Goal: Find specific page/section: Find specific page/section

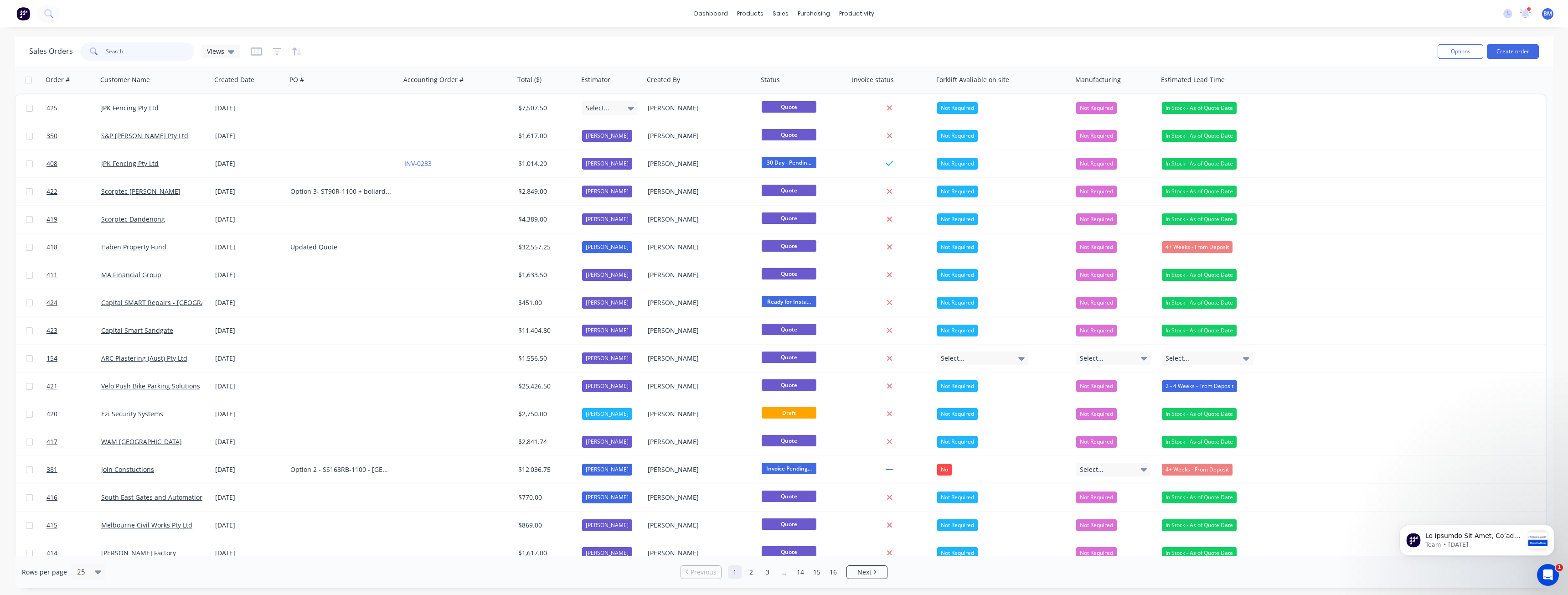
click at [163, 51] on input "text" at bounding box center [149, 52] width 89 height 18
type input "costco"
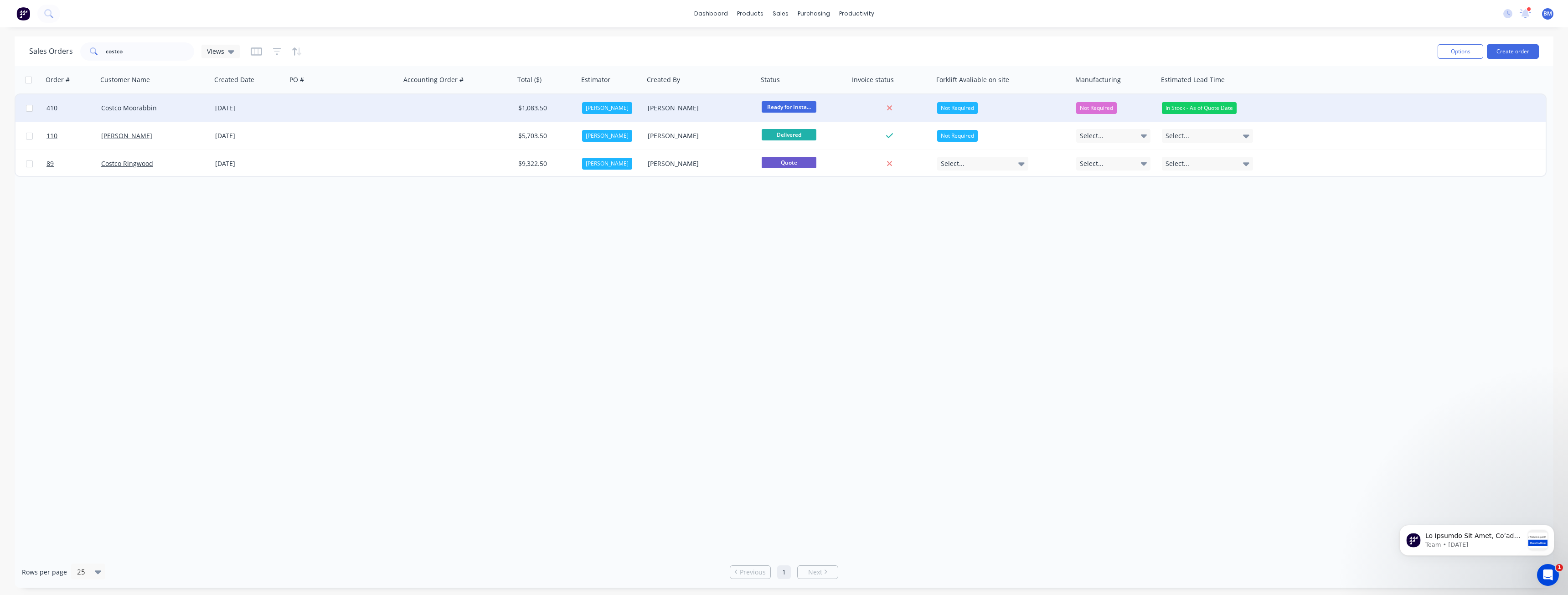
click at [383, 100] on div at bounding box center [344, 107] width 114 height 27
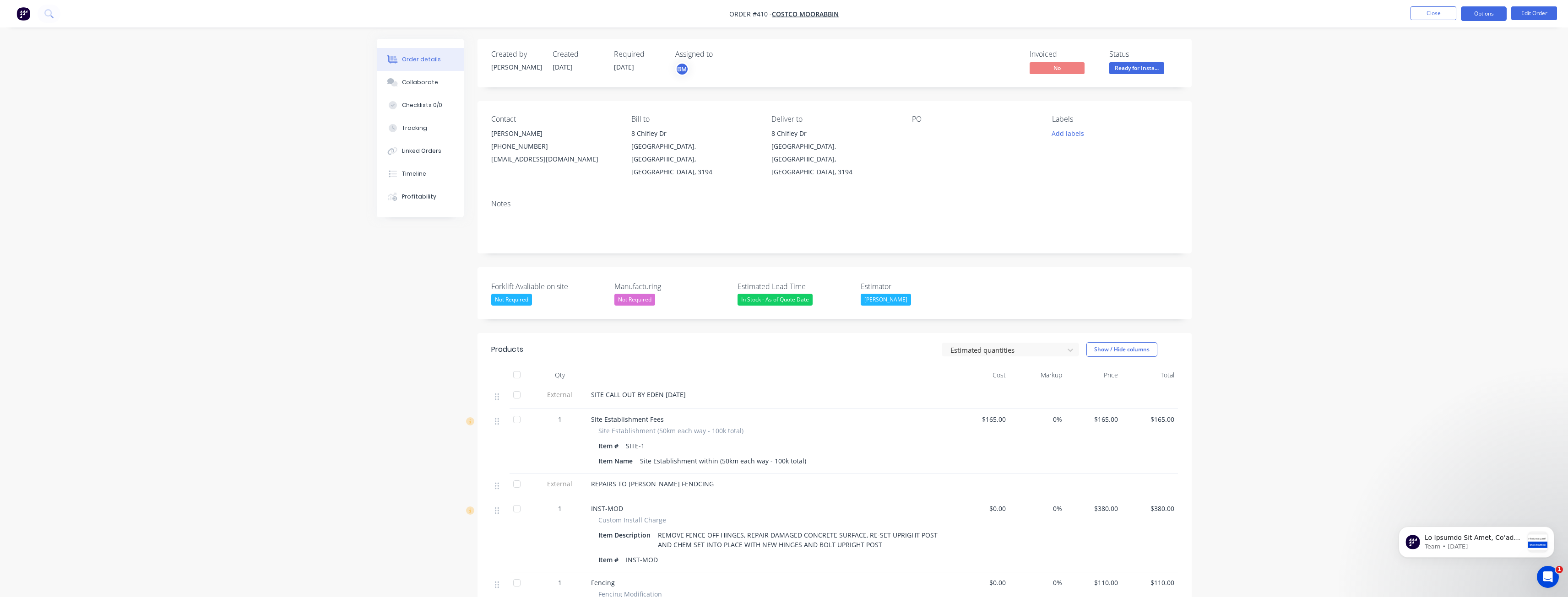
click at [1475, 13] on button "Options" at bounding box center [1484, 13] width 46 height 15
click at [1443, 126] on div "Delivery Docket" at bounding box center [1456, 128] width 84 height 13
click at [1429, 88] on div "Without pricing" at bounding box center [1456, 92] width 84 height 13
click at [1258, 194] on div "Order details Collaborate Checklists 0/0 Tracking Linked Orders Timeline Profit…" at bounding box center [784, 432] width 1568 height 864
drag, startPoint x: 414, startPoint y: 380, endPoint x: 408, endPoint y: 379, distance: 6.1
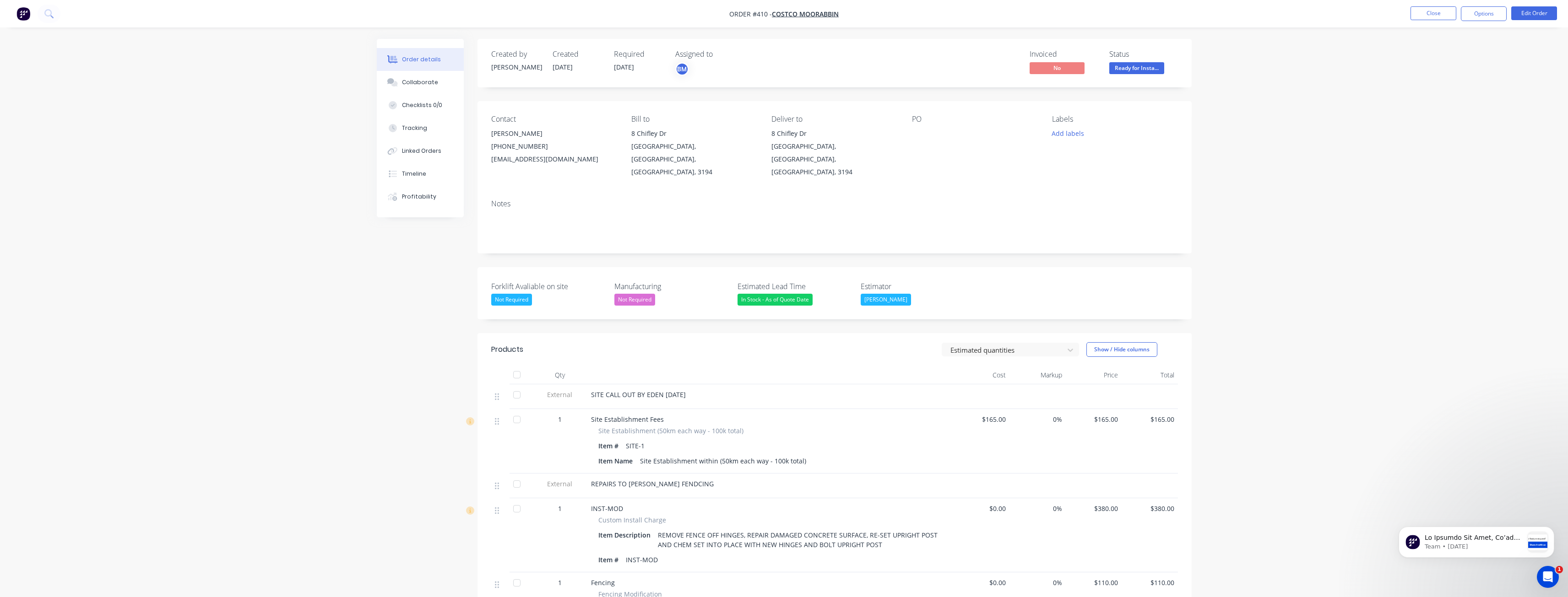
click at [409, 379] on div "Created by [PERSON_NAME] Created [DATE] Required [DATE] Assigned to BM Invoiced…" at bounding box center [784, 451] width 815 height 825
click at [19, 10] on img "button" at bounding box center [23, 14] width 14 height 14
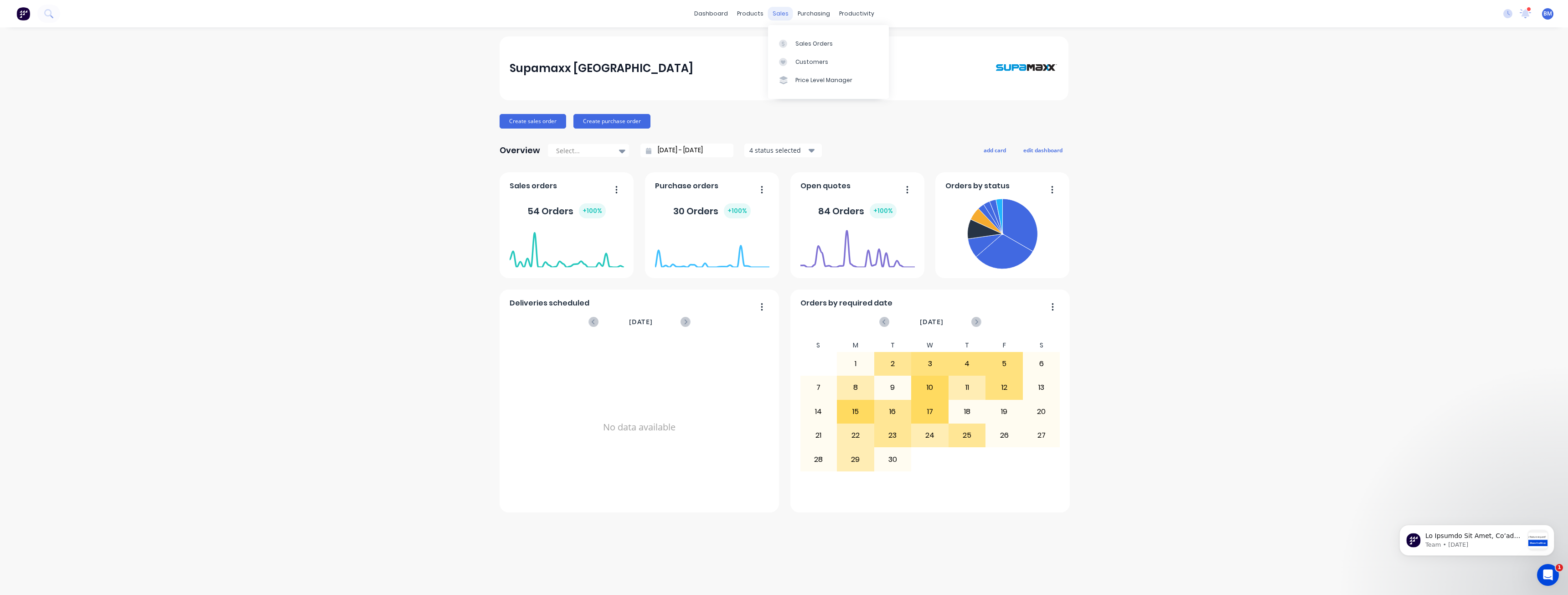
click at [784, 13] on div "sales" at bounding box center [781, 14] width 25 height 14
click at [796, 44] on div "Sales Orders" at bounding box center [814, 43] width 38 height 8
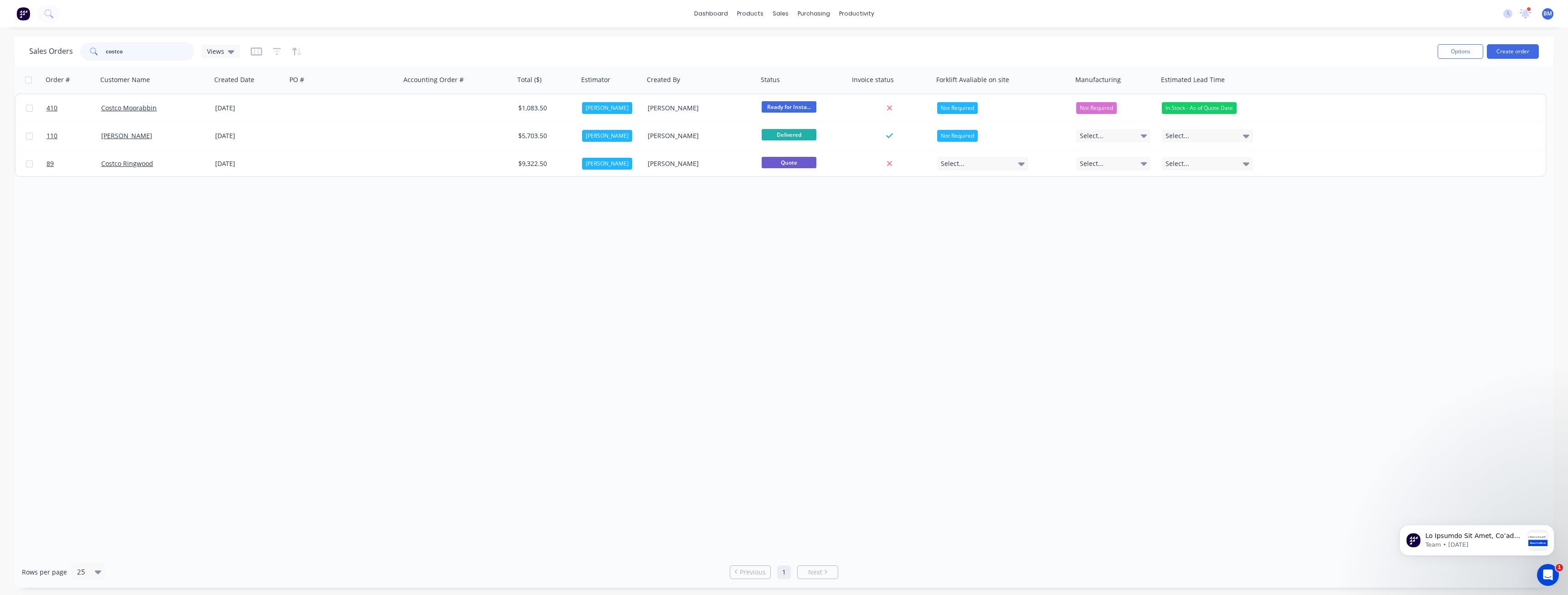
drag, startPoint x: 126, startPoint y: 51, endPoint x: 80, endPoint y: 53, distance: 46.0
click at [80, 53] on div "costco" at bounding box center [137, 52] width 114 height 18
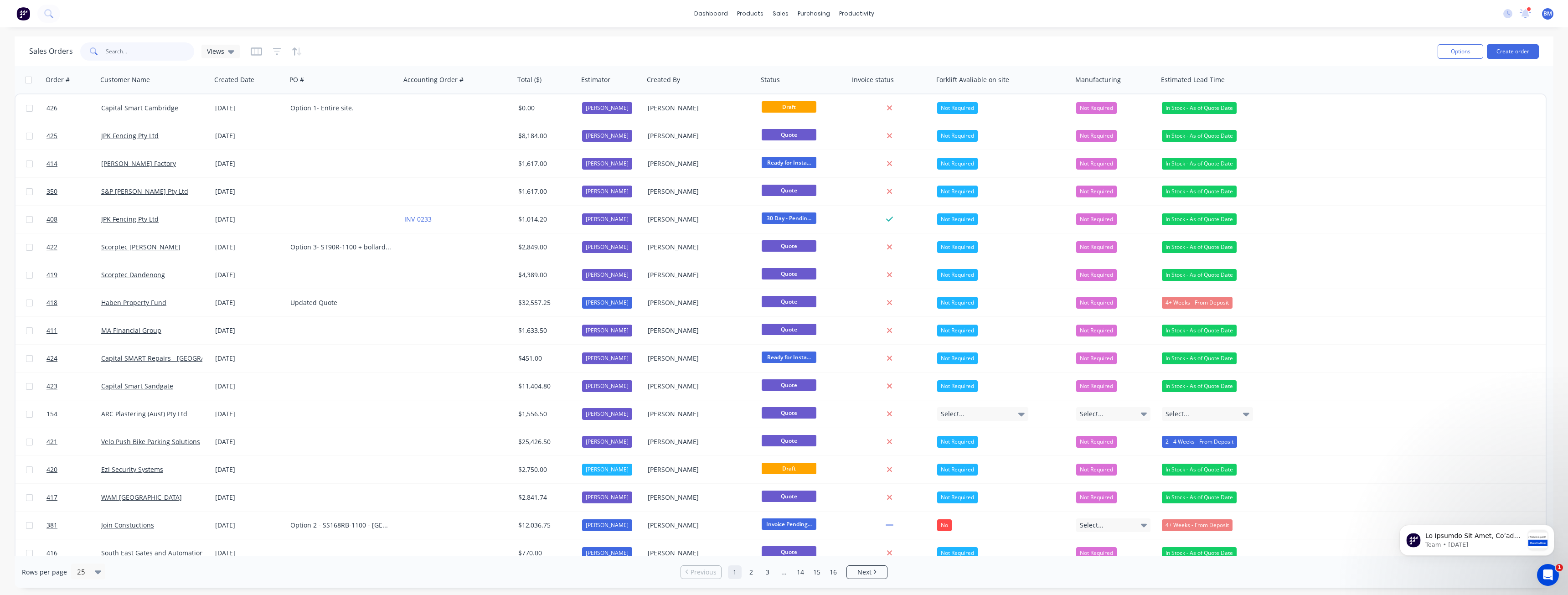
click at [123, 49] on input "text" at bounding box center [149, 52] width 89 height 18
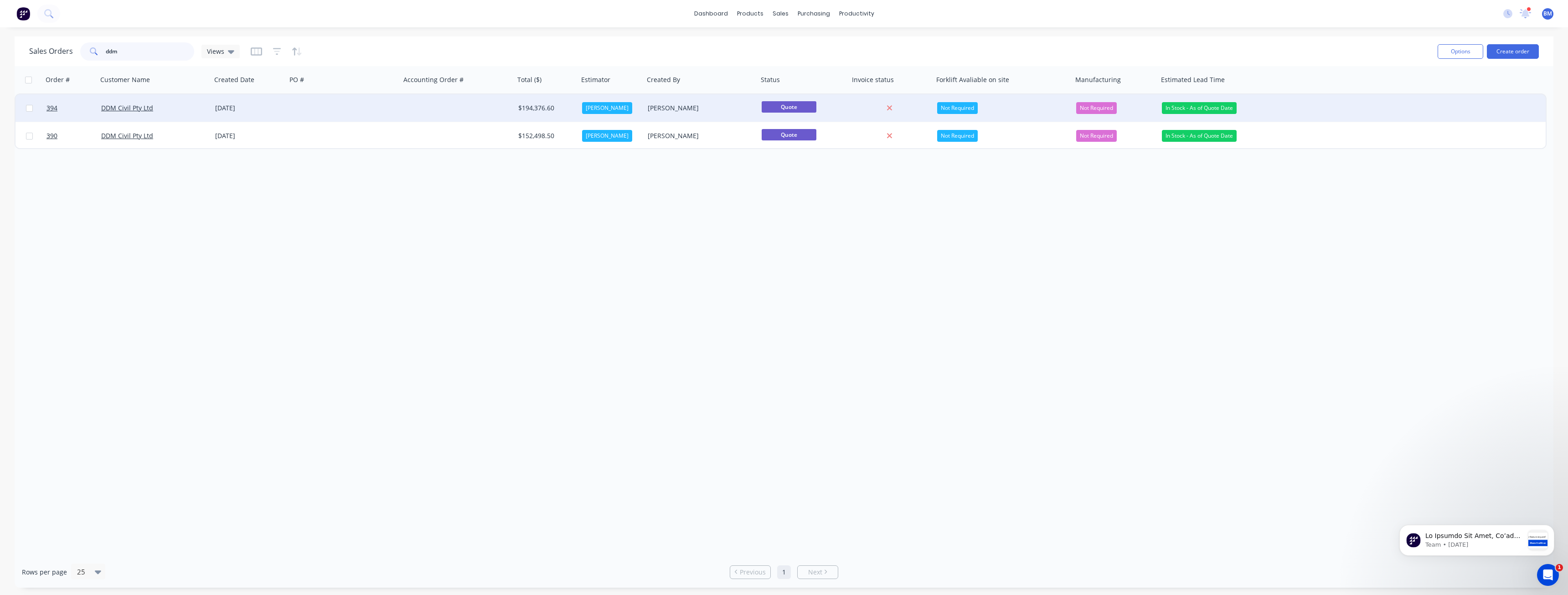
type input "ddm"
click at [372, 109] on div at bounding box center [344, 107] width 114 height 27
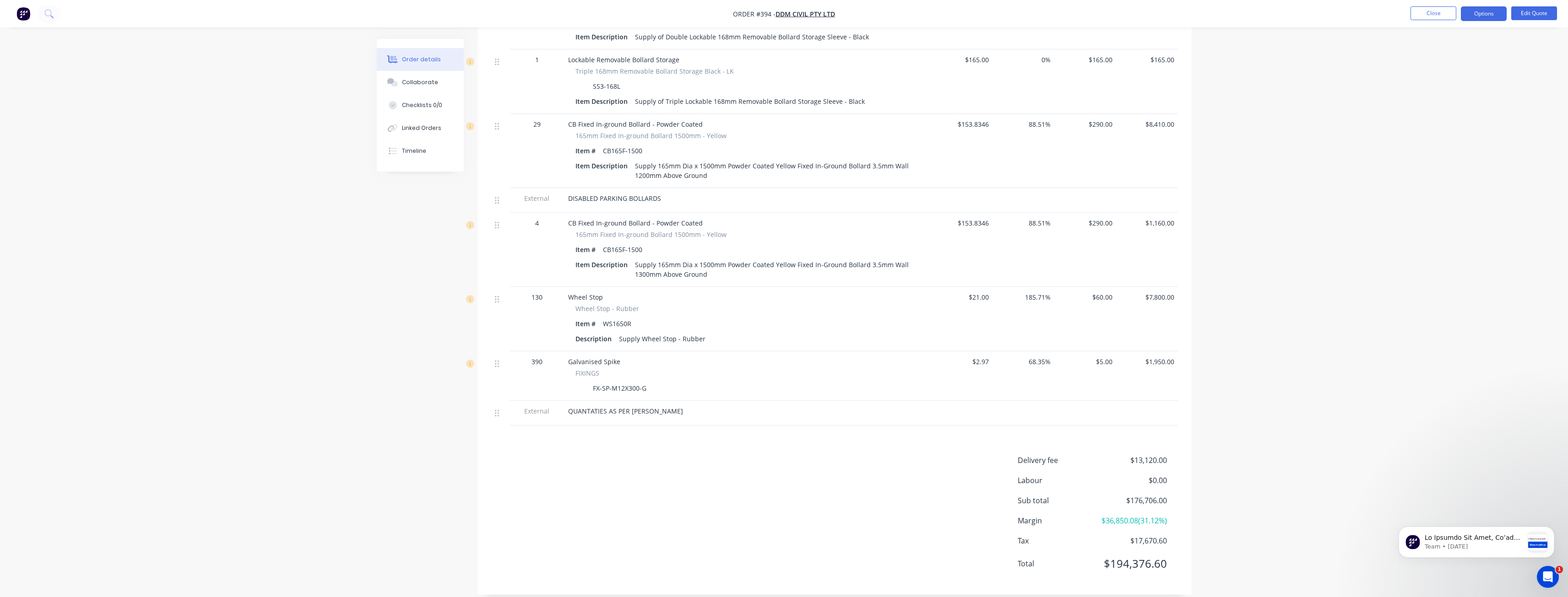
scroll to position [1562, 0]
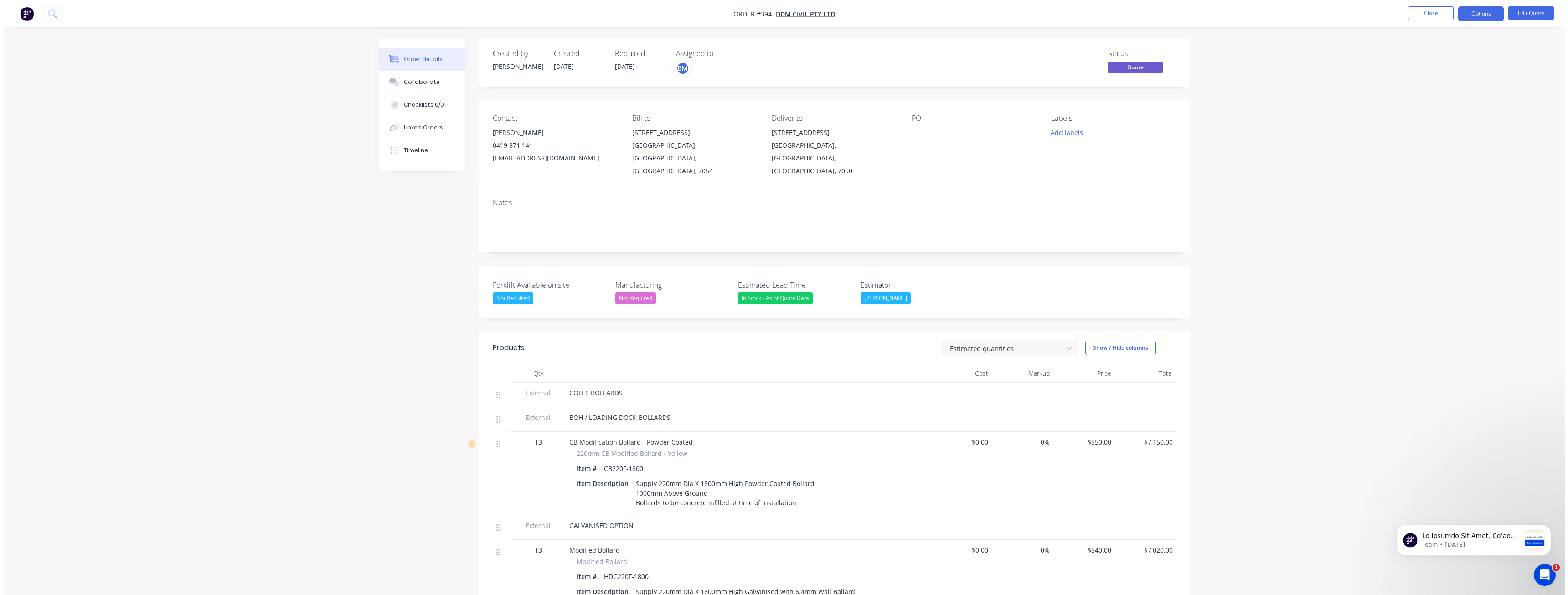
scroll to position [0, 0]
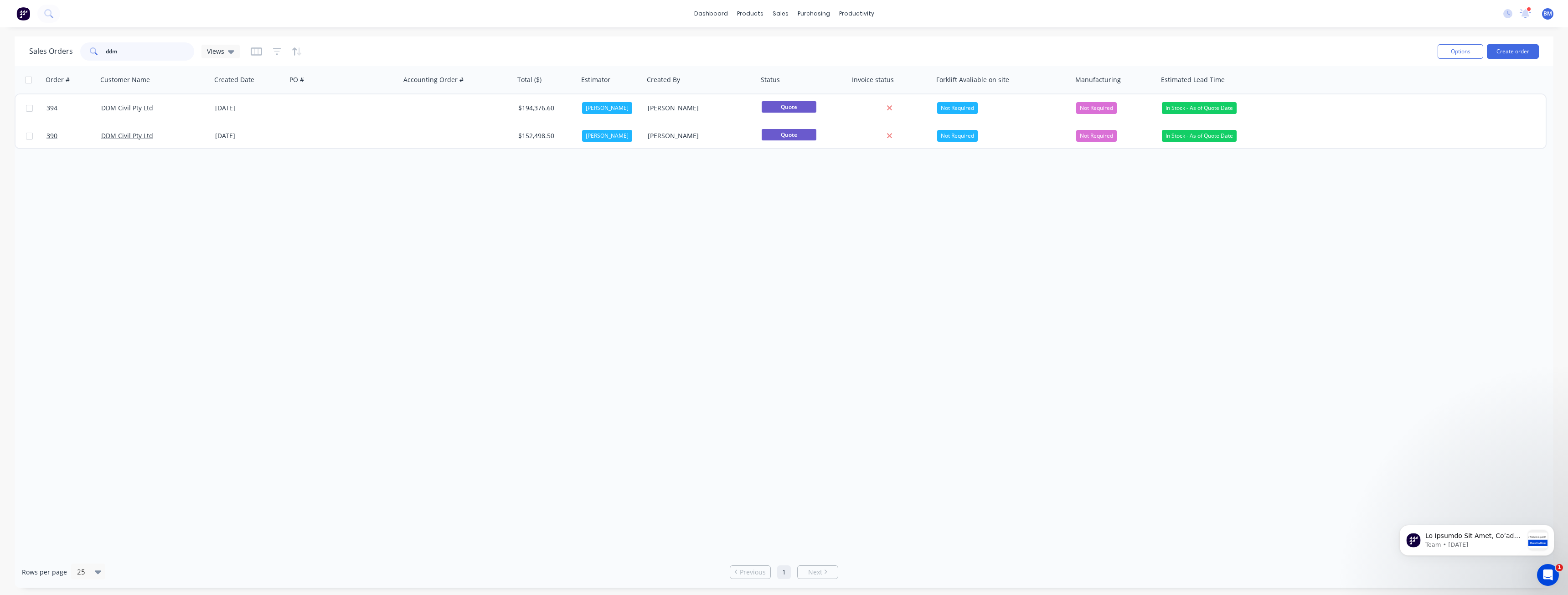
drag, startPoint x: 142, startPoint y: 54, endPoint x: 68, endPoint y: 55, distance: 74.0
click at [68, 55] on div "Sales Orders ddm Views" at bounding box center [134, 52] width 210 height 18
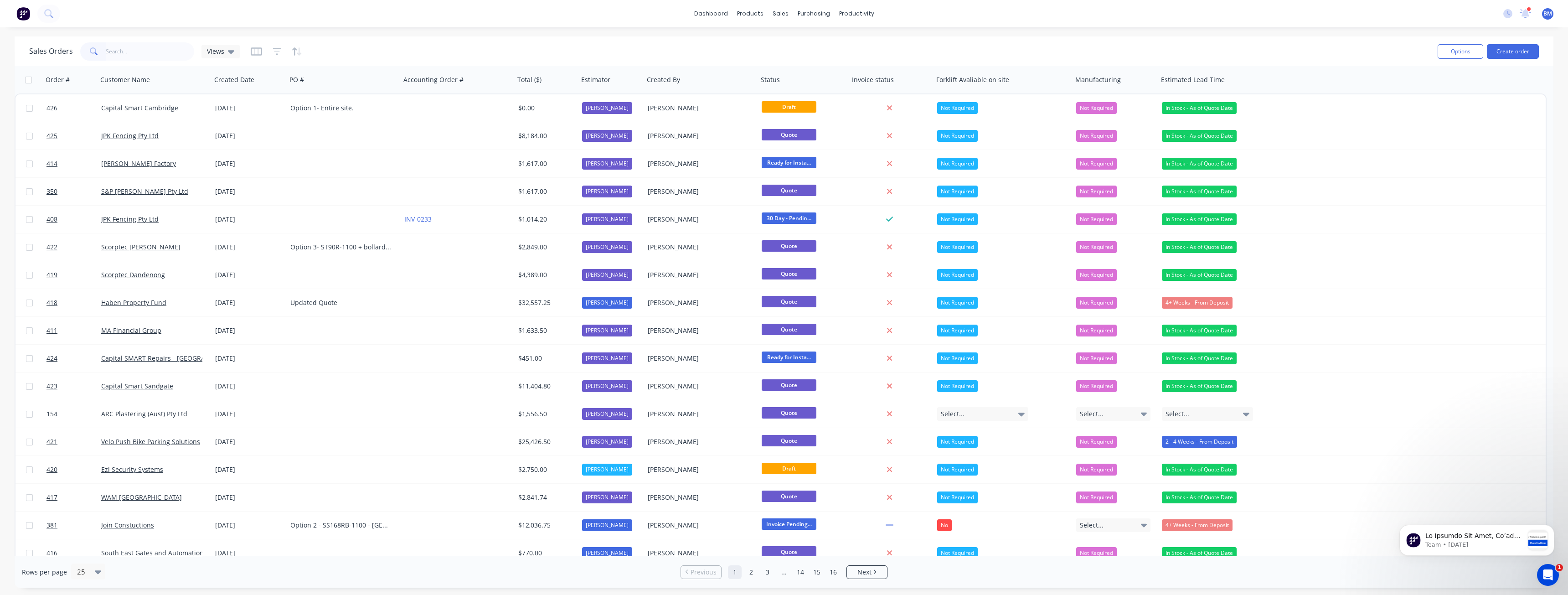
click at [353, 46] on div "Sales Orders Views" at bounding box center [730, 51] width 1401 height 22
click at [804, 63] on div "Customers" at bounding box center [811, 62] width 33 height 8
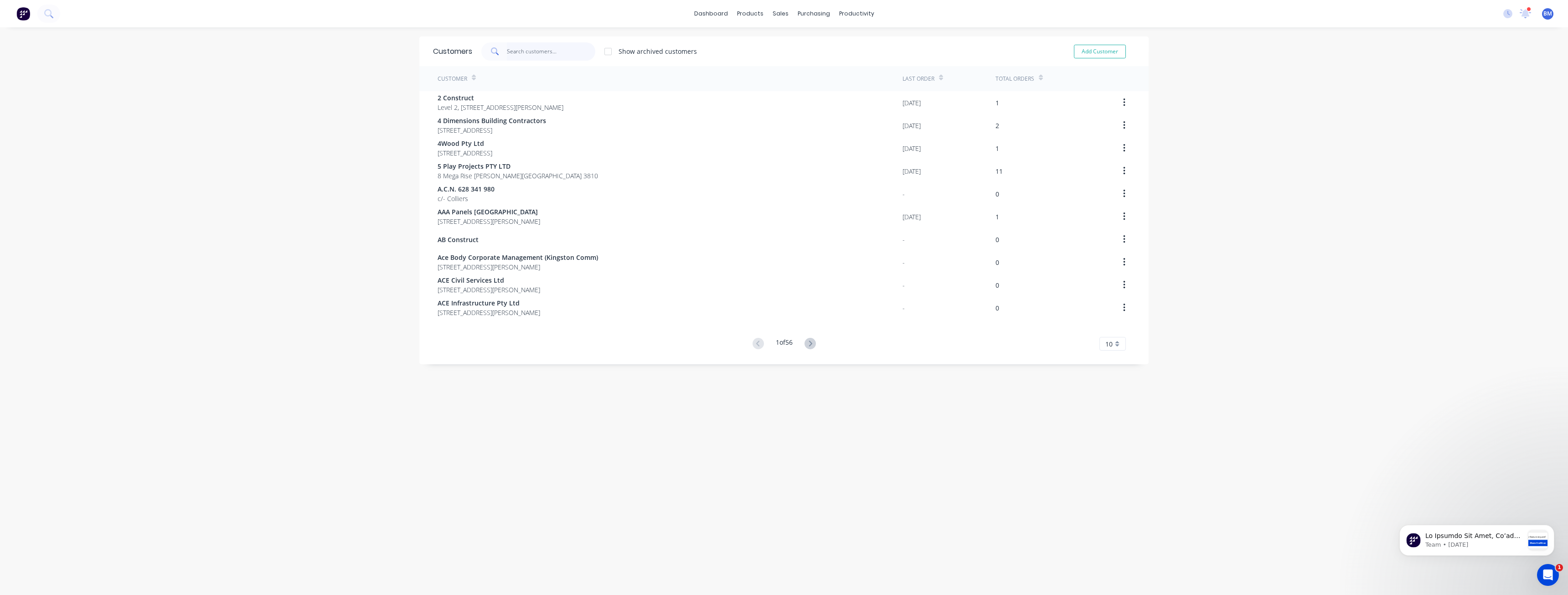
click at [538, 54] on input "text" at bounding box center [551, 52] width 89 height 18
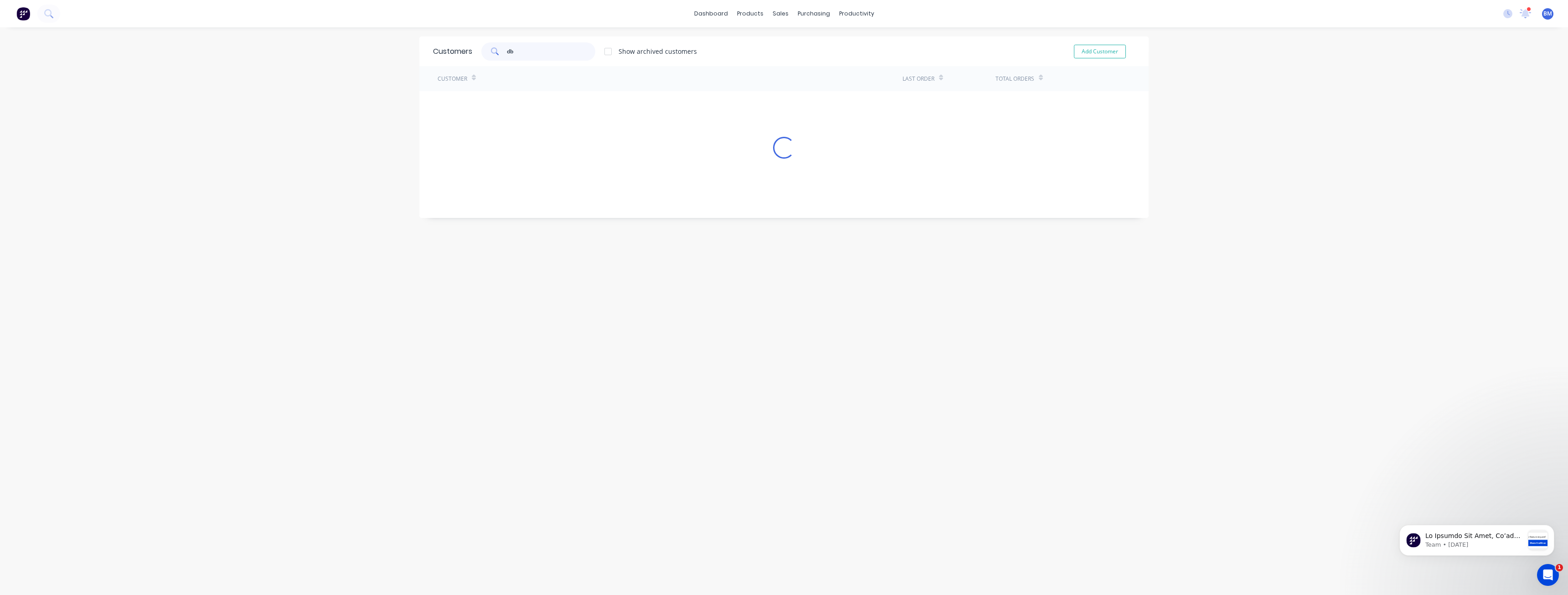
type input "d"
